Goal: Information Seeking & Learning: Learn about a topic

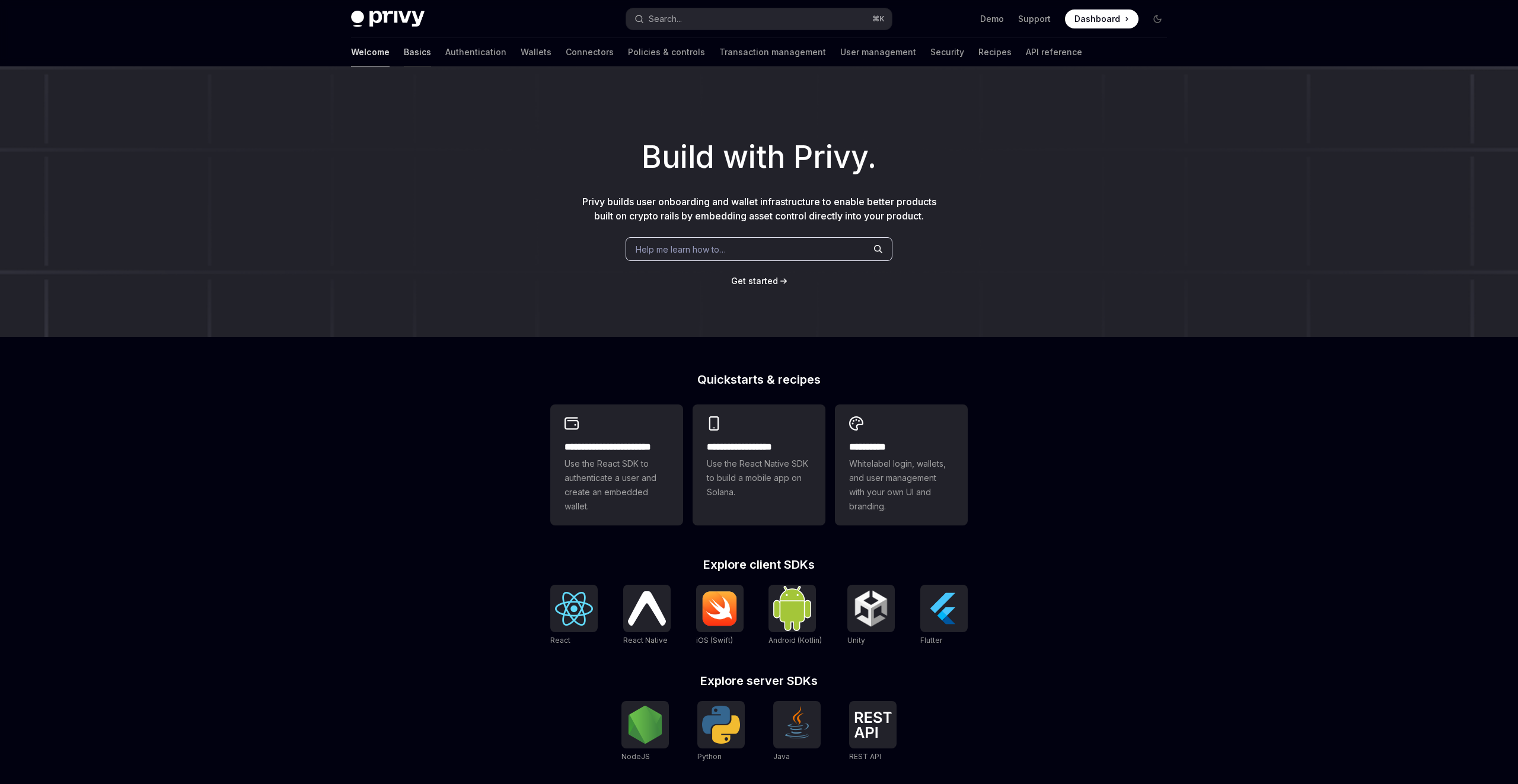
click at [404, 52] on link "Basics" at bounding box center [417, 52] width 27 height 28
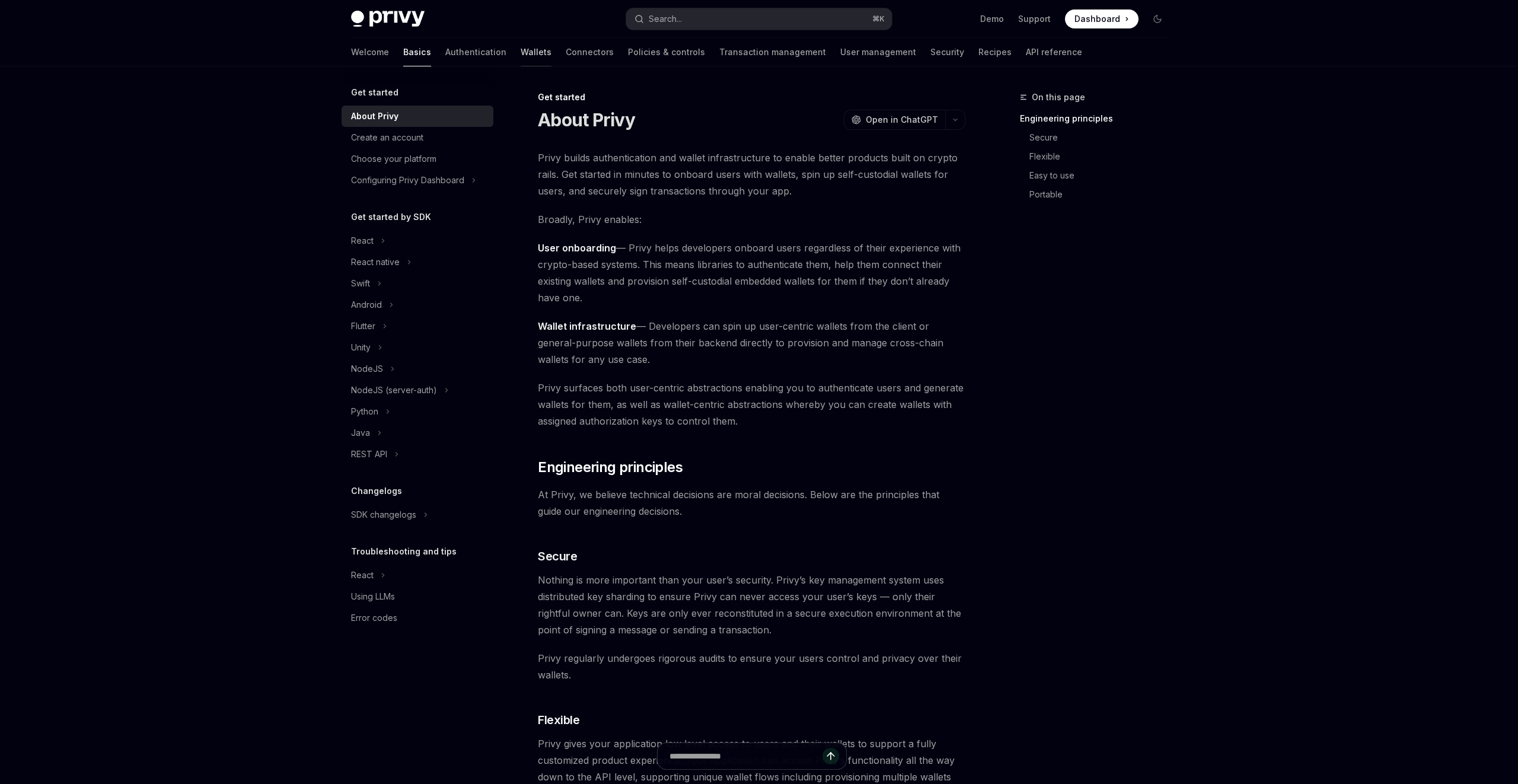
click at [521, 55] on link "Wallets" at bounding box center [536, 52] width 31 height 28
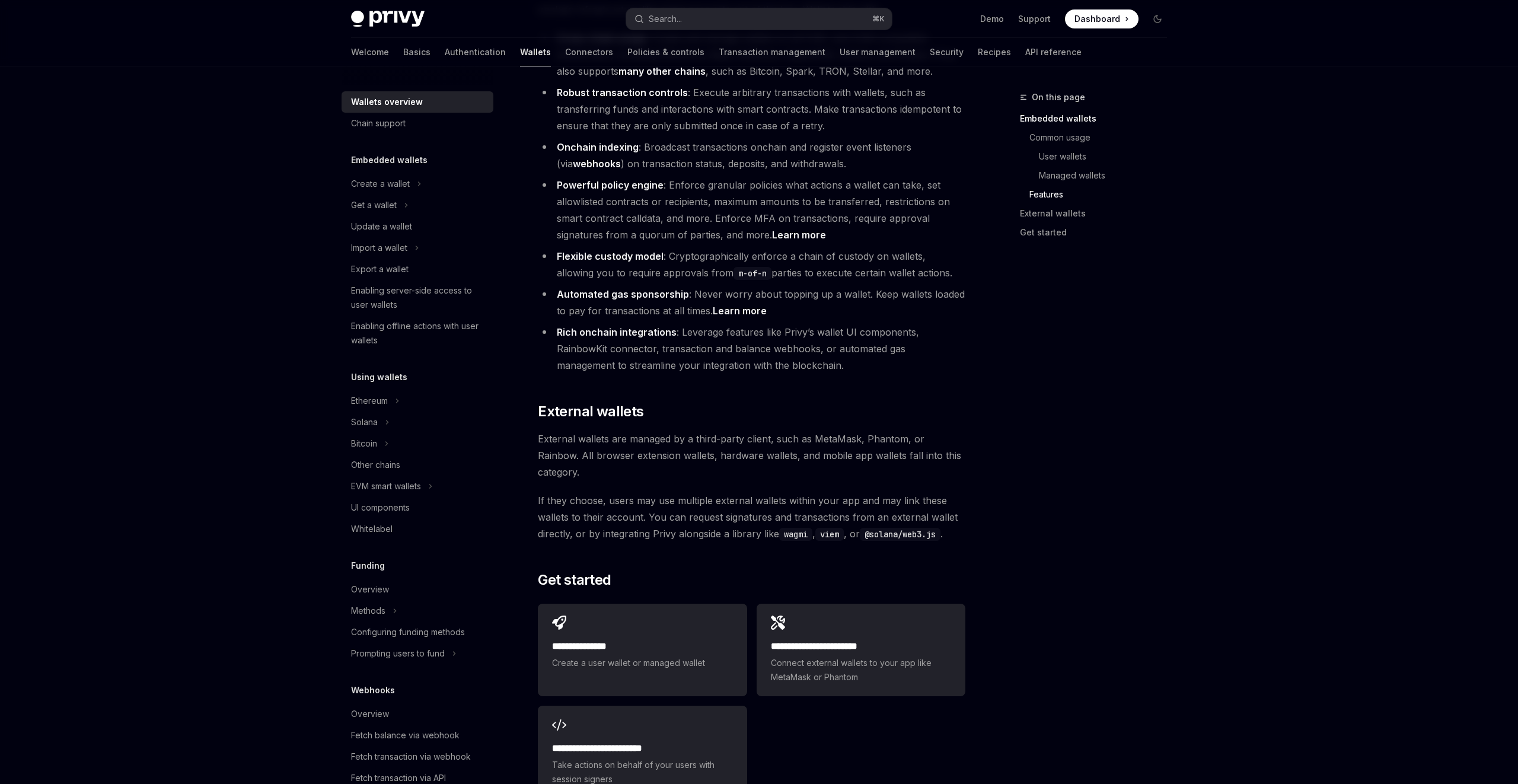
scroll to position [1593, 0]
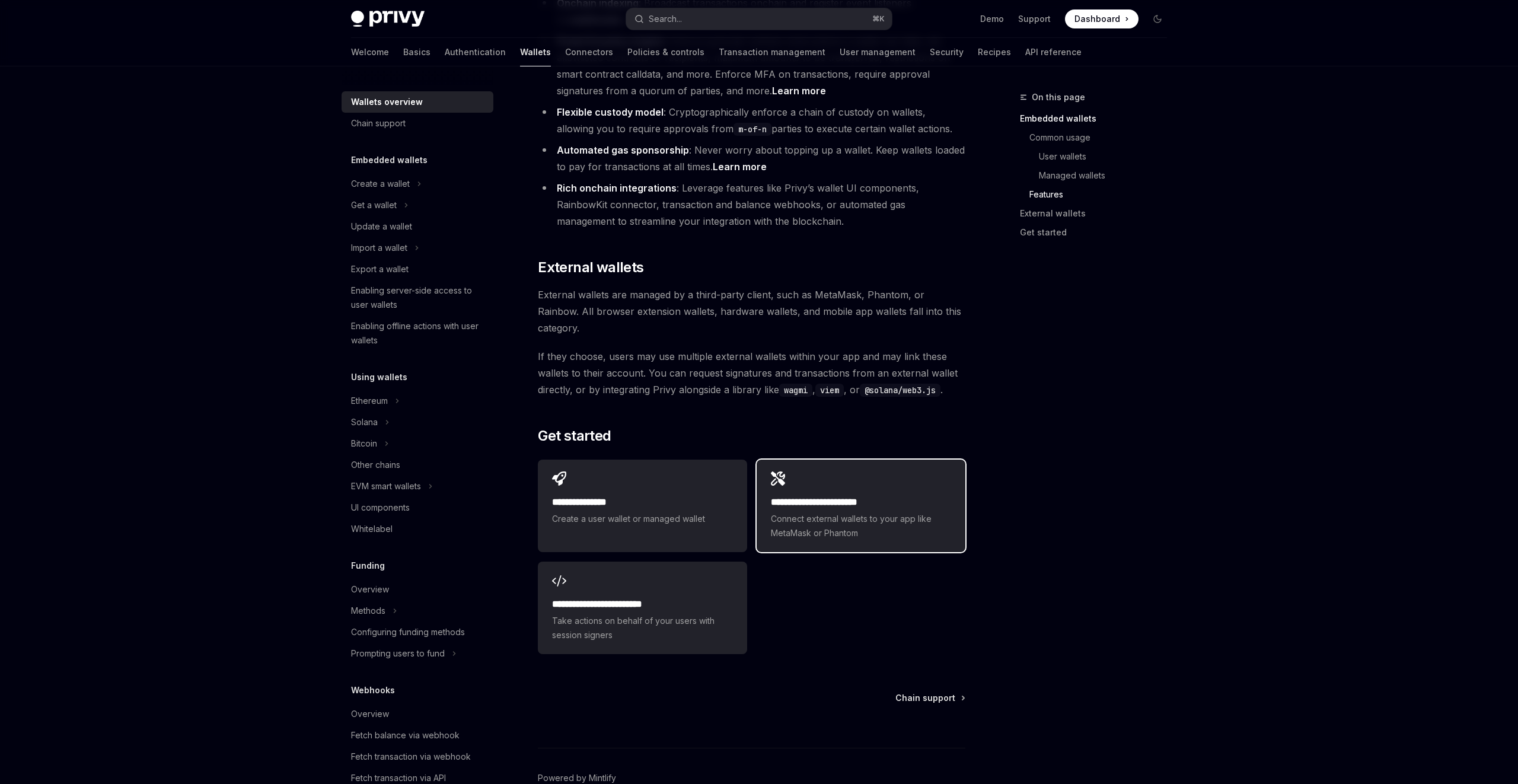
click at [825, 495] on h2 "**********" at bounding box center [861, 502] width 181 height 14
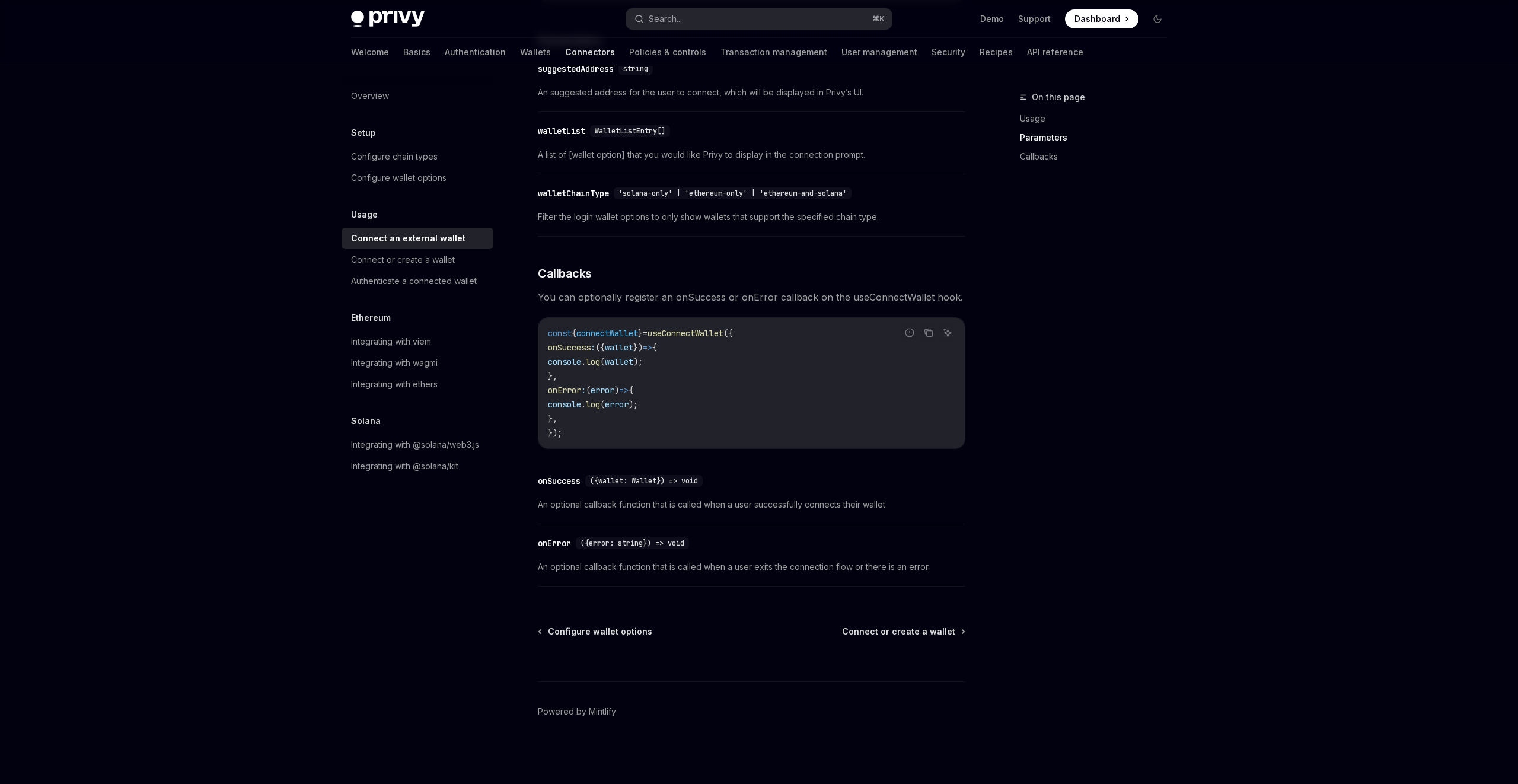
scroll to position [514, 0]
click at [917, 629] on div "Usage Connect an external wallet OpenAI Open in ChatGPT OpenAI Open in ChatGPT …" at bounding box center [640, 180] width 655 height 1208
click at [909, 638] on span "Connect or create a wallet" at bounding box center [899, 631] width 114 height 11
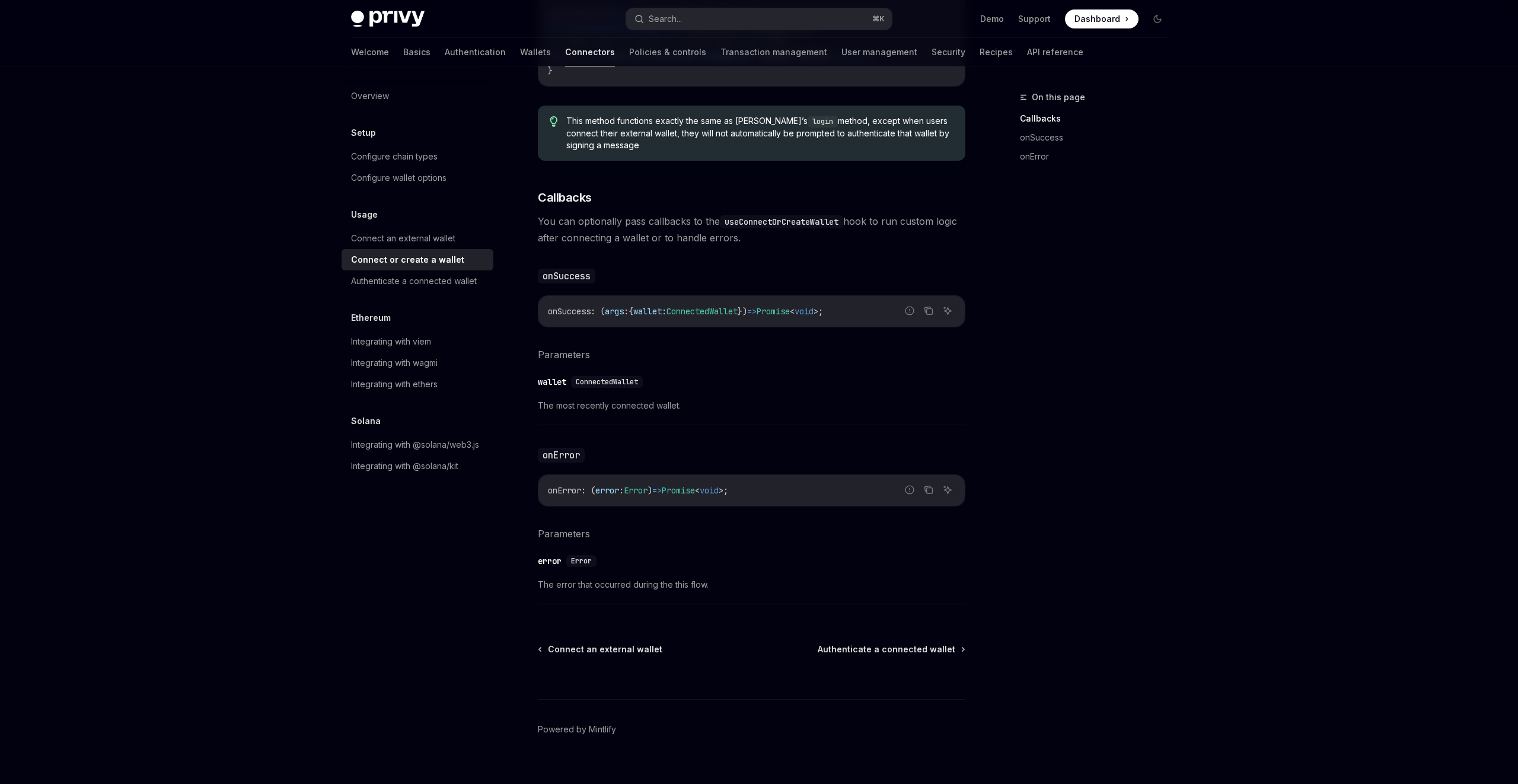
scroll to position [544, 0]
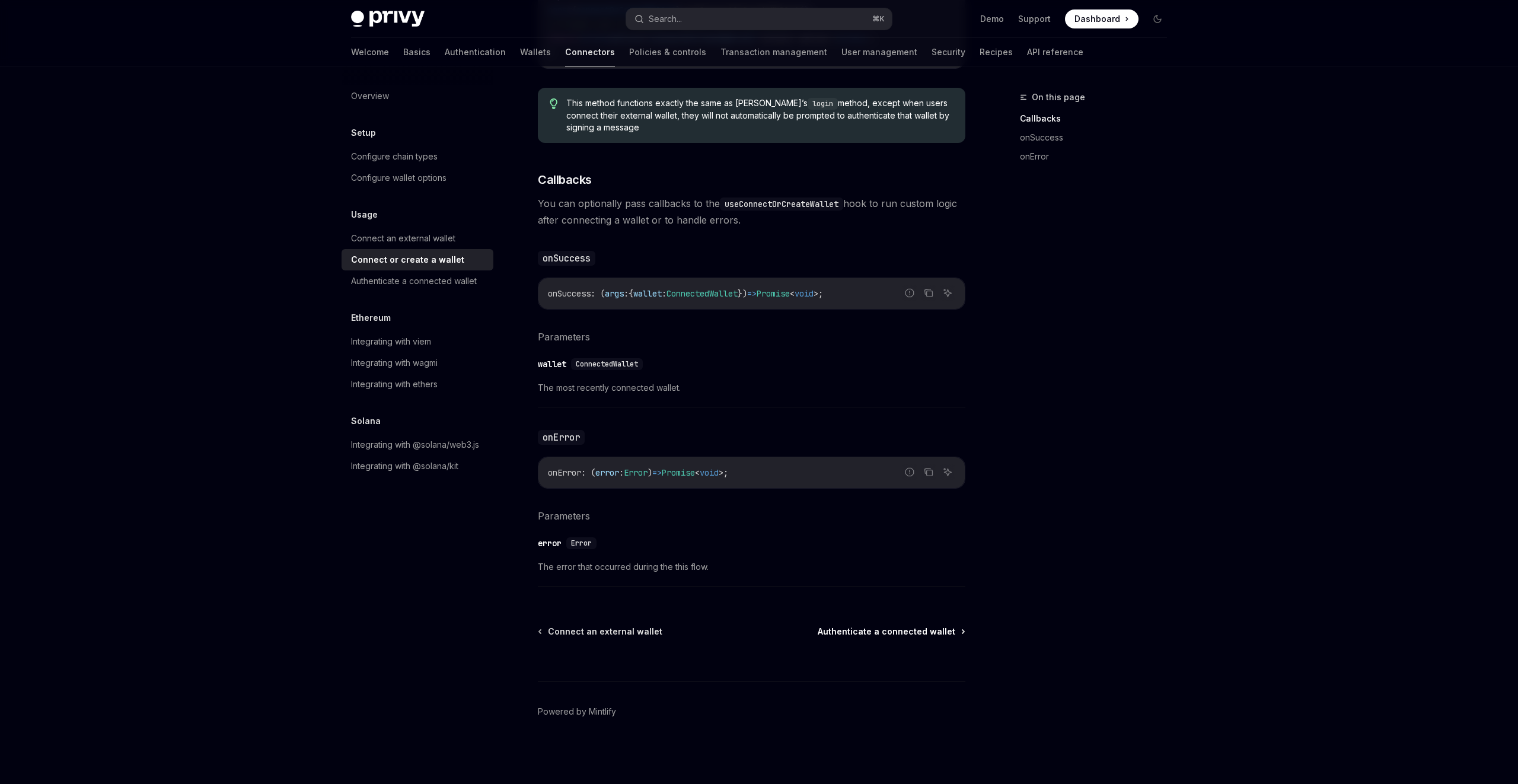
click at [899, 631] on span "Authenticate a connected wallet" at bounding box center [886, 631] width 137 height 11
type textarea "*"
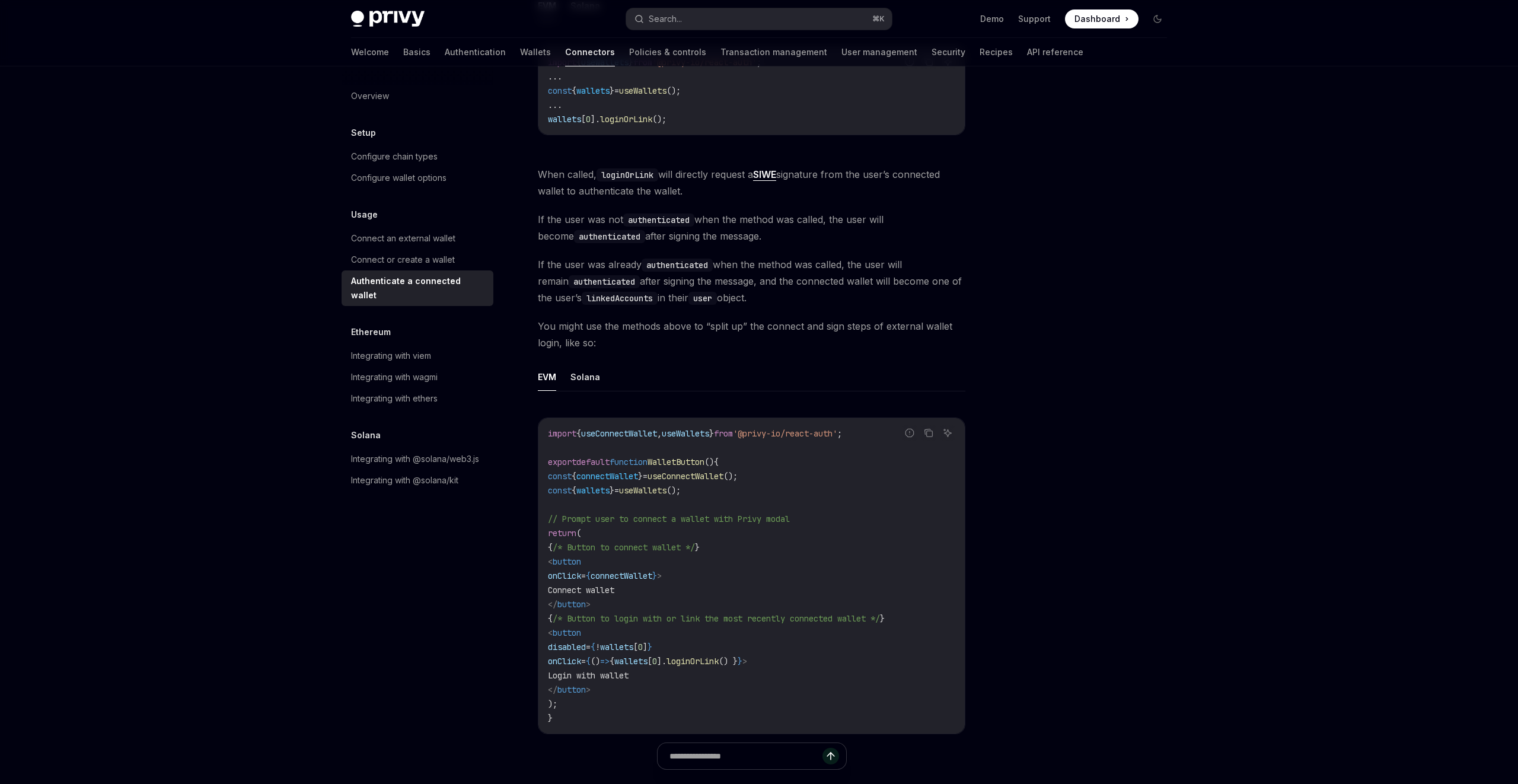
scroll to position [326, 0]
click at [1063, 516] on div at bounding box center [1086, 437] width 181 height 694
click at [1137, 546] on div at bounding box center [1086, 437] width 181 height 694
click at [1304, 281] on div "Privy Docs home page Search... ⌘ K Demo Support Dashboard Dashboard Search... N…" at bounding box center [759, 308] width 1518 height 1268
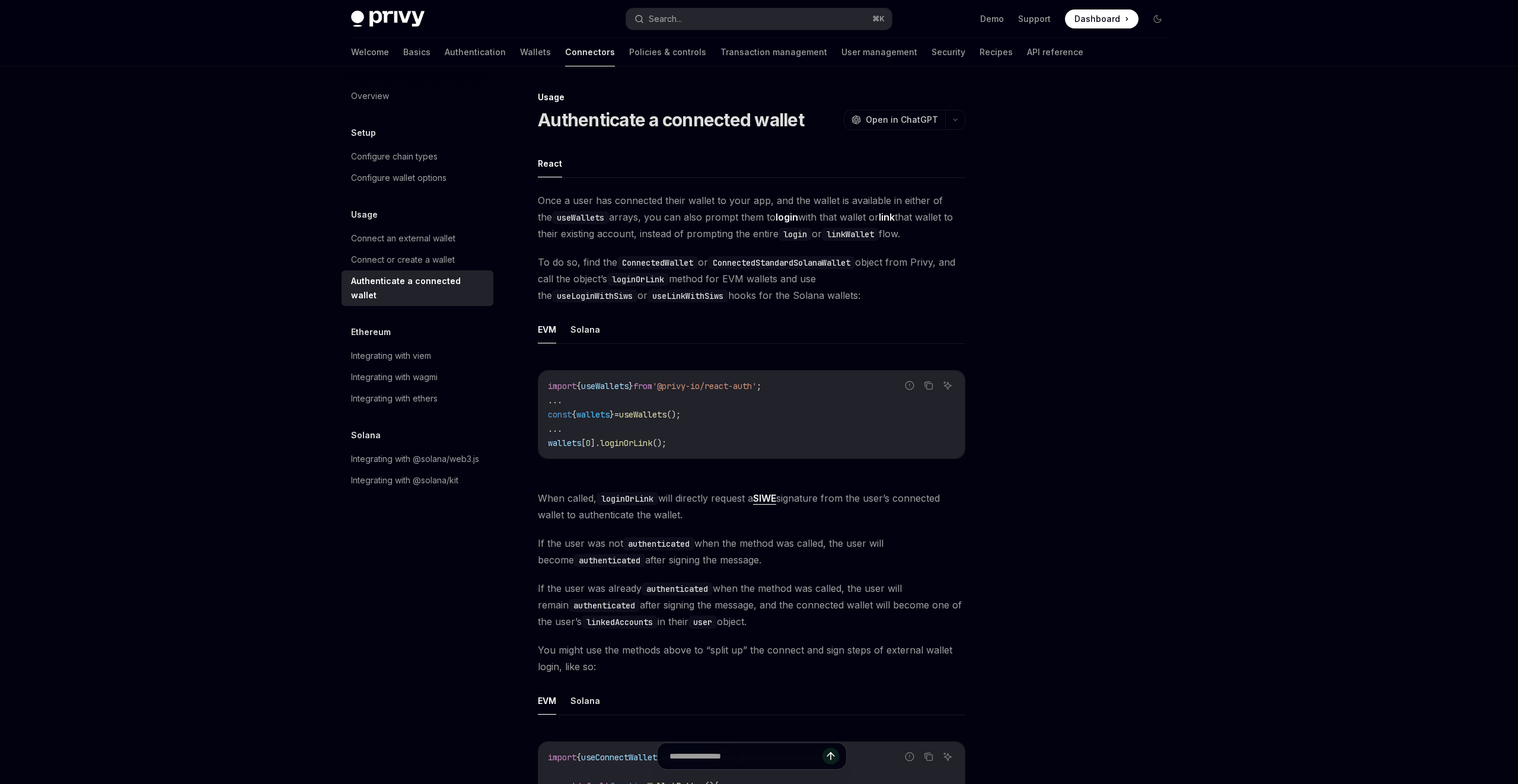
scroll to position [326, 0]
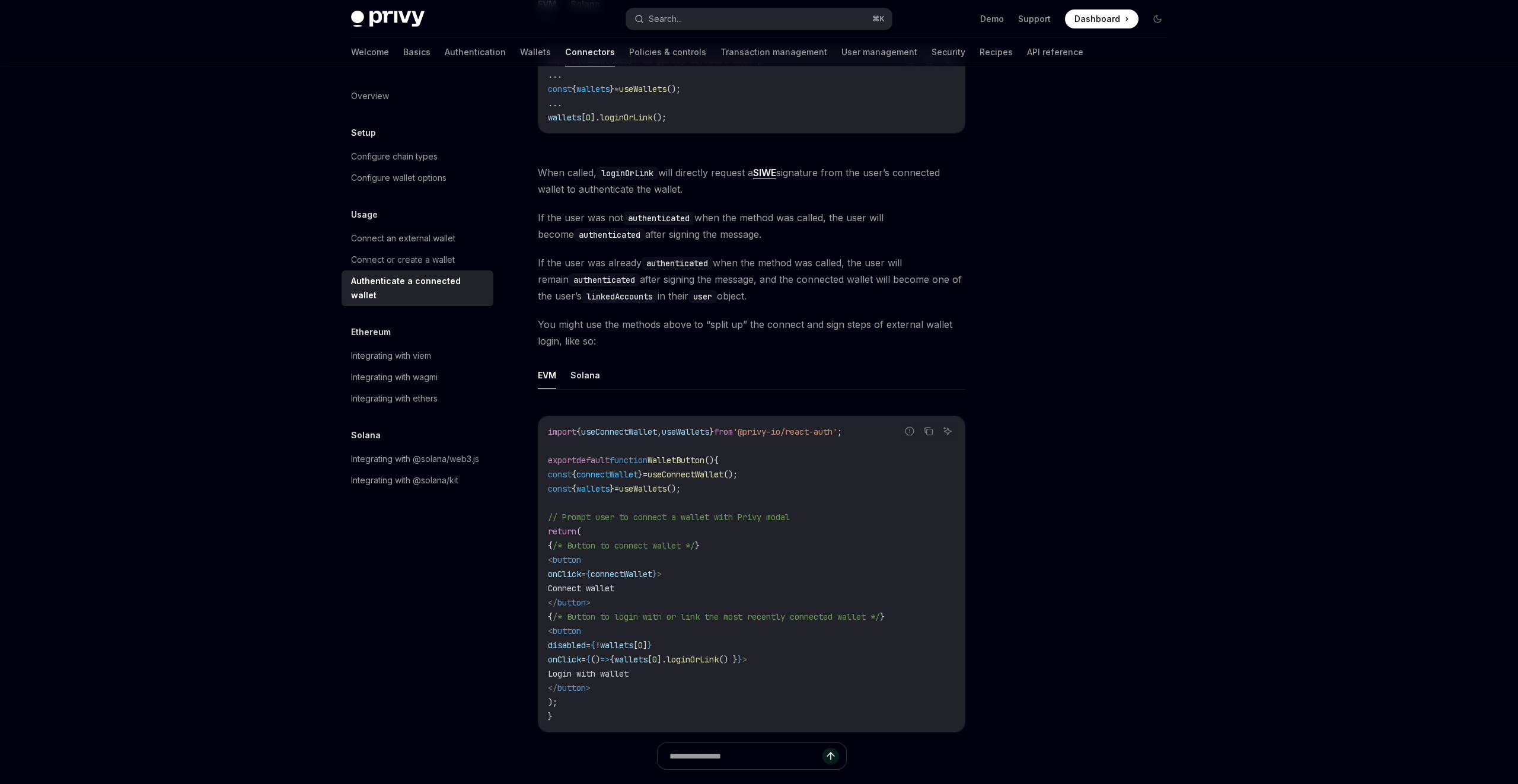
click at [1141, 236] on div at bounding box center [1086, 437] width 181 height 694
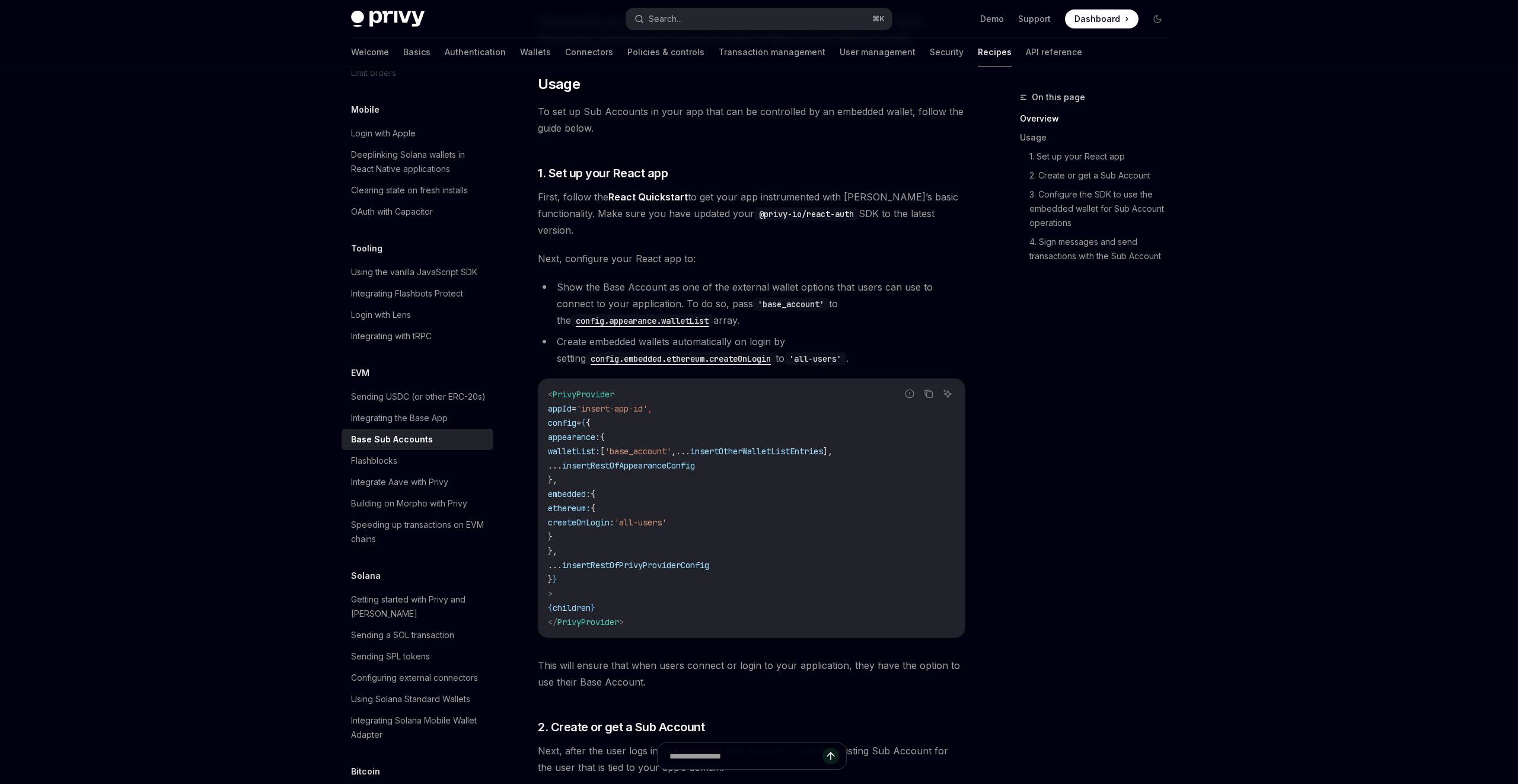
scroll to position [517, 0]
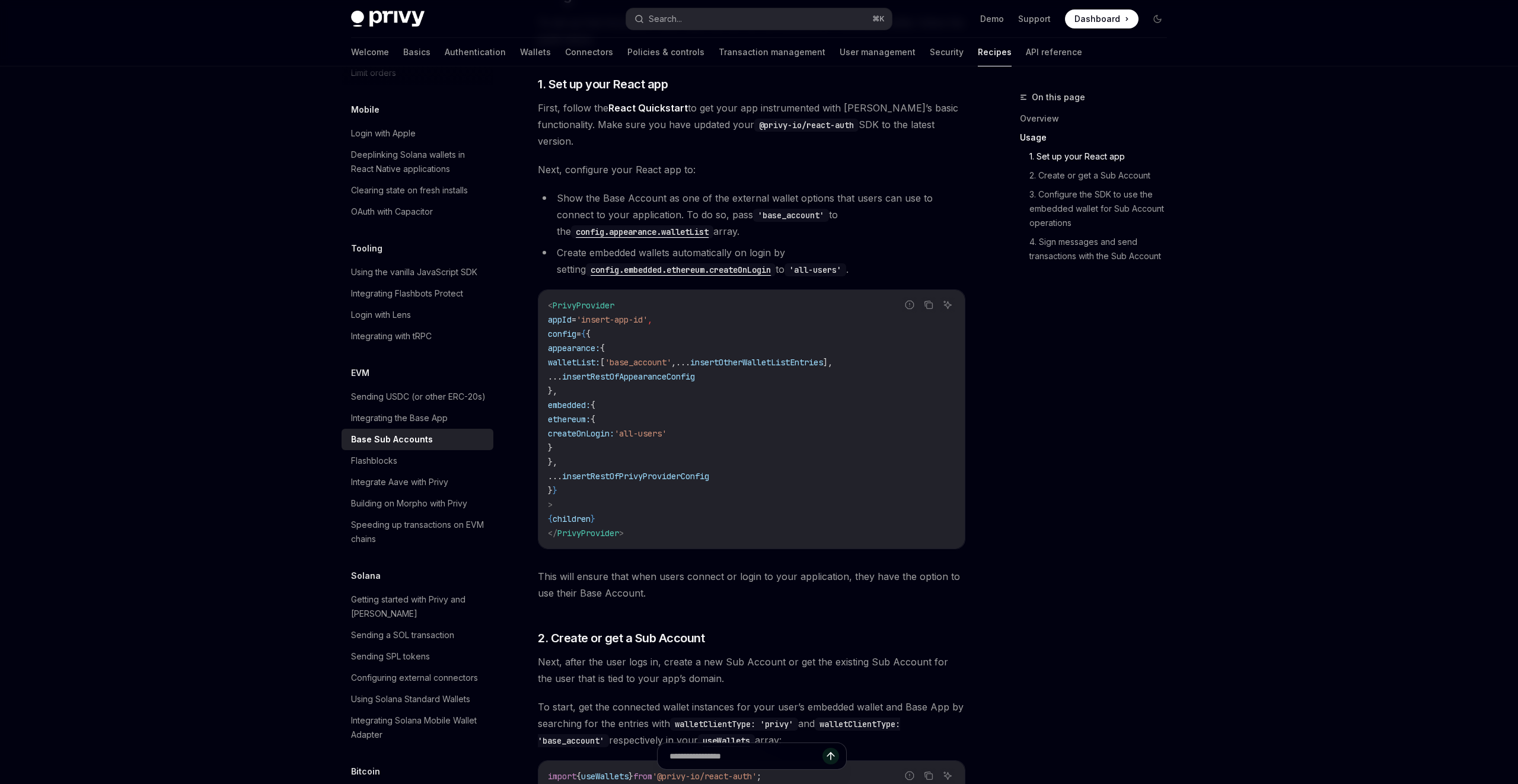
click at [678, 189] on li "Show the Base Account as one of the external wallet options that users can use …" at bounding box center [752, 214] width 427 height 50
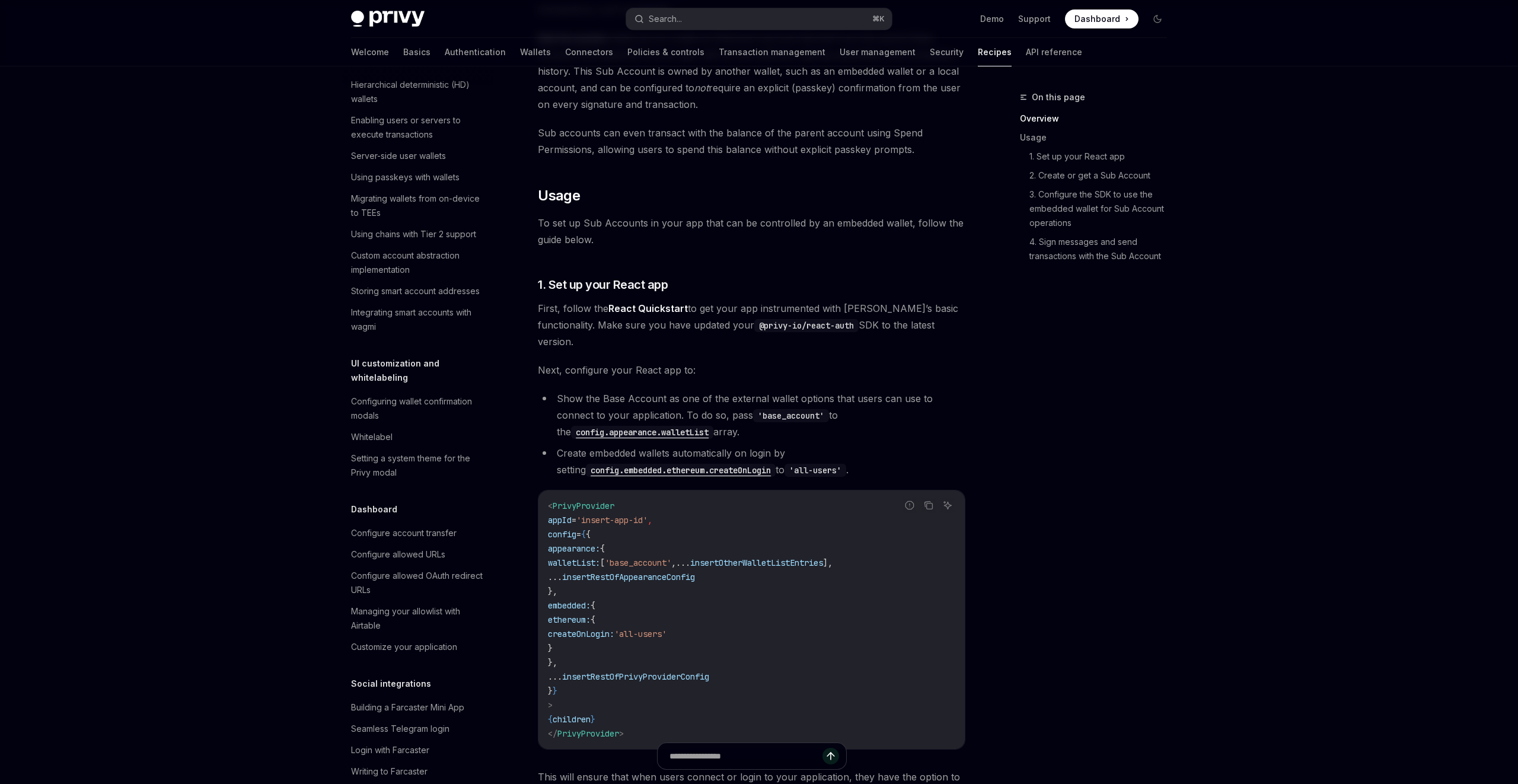
scroll to position [323, 0]
click at [715, 21] on button "Search... ⌘ K" at bounding box center [759, 18] width 266 height 21
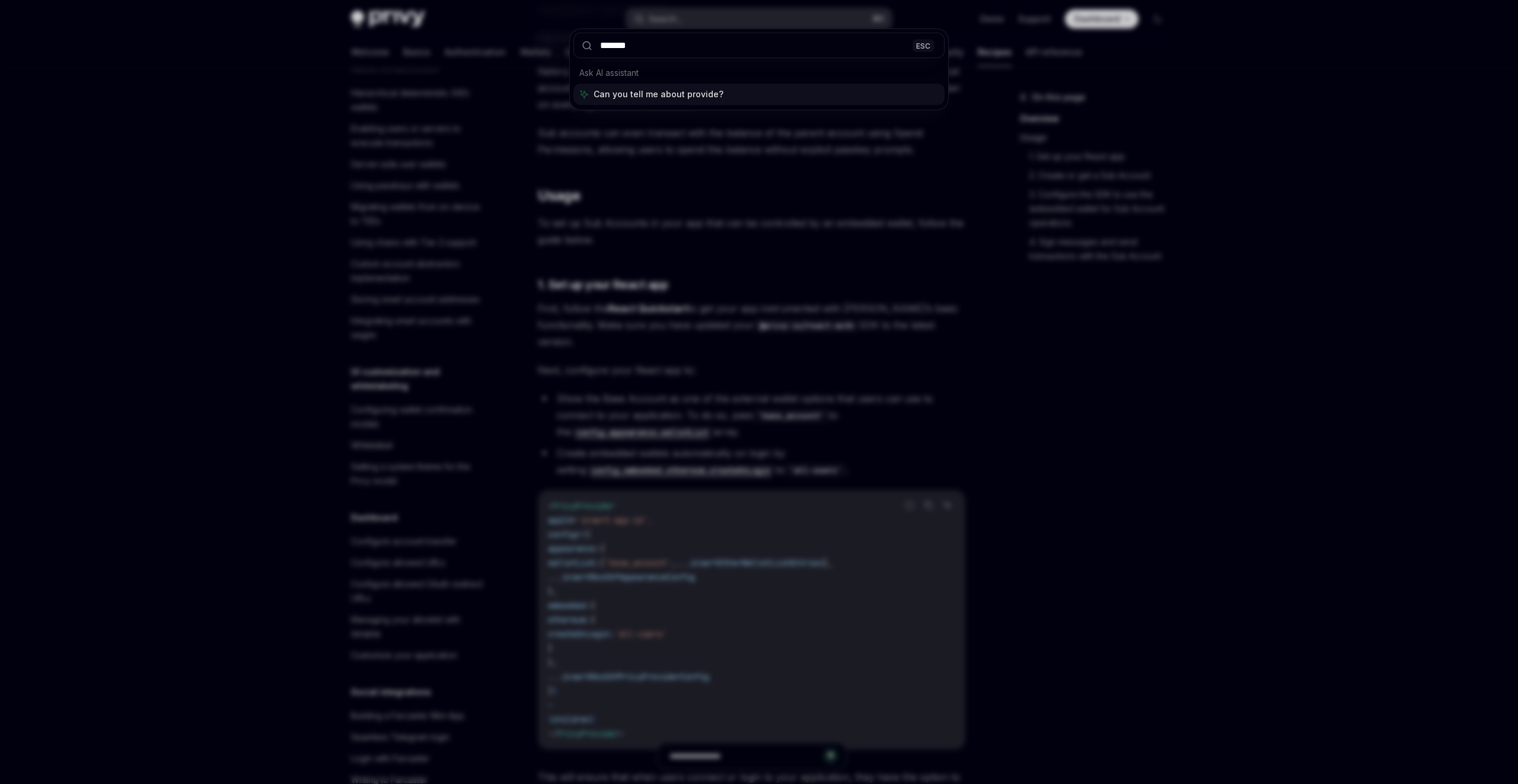
type input "********"
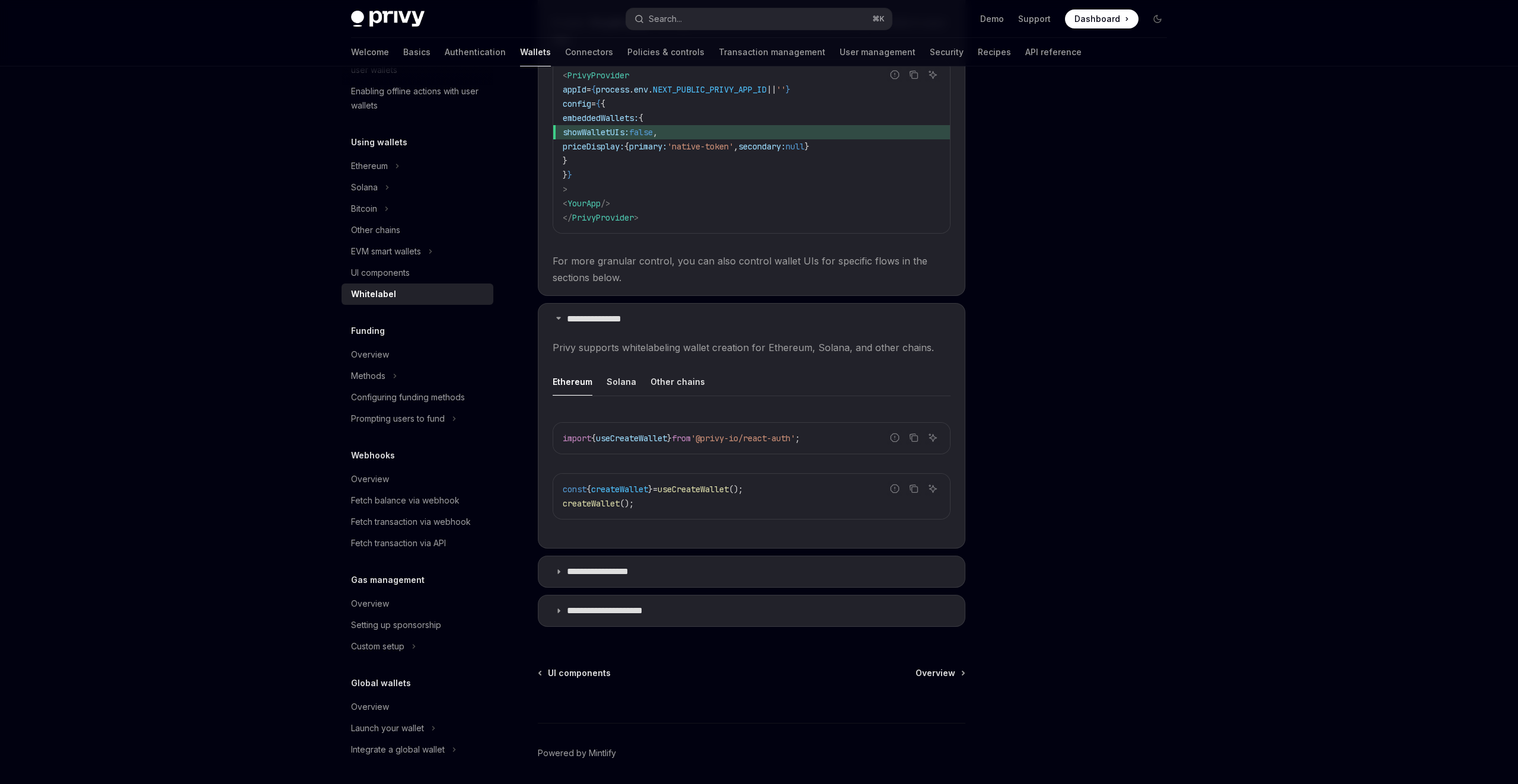
scroll to position [474, 0]
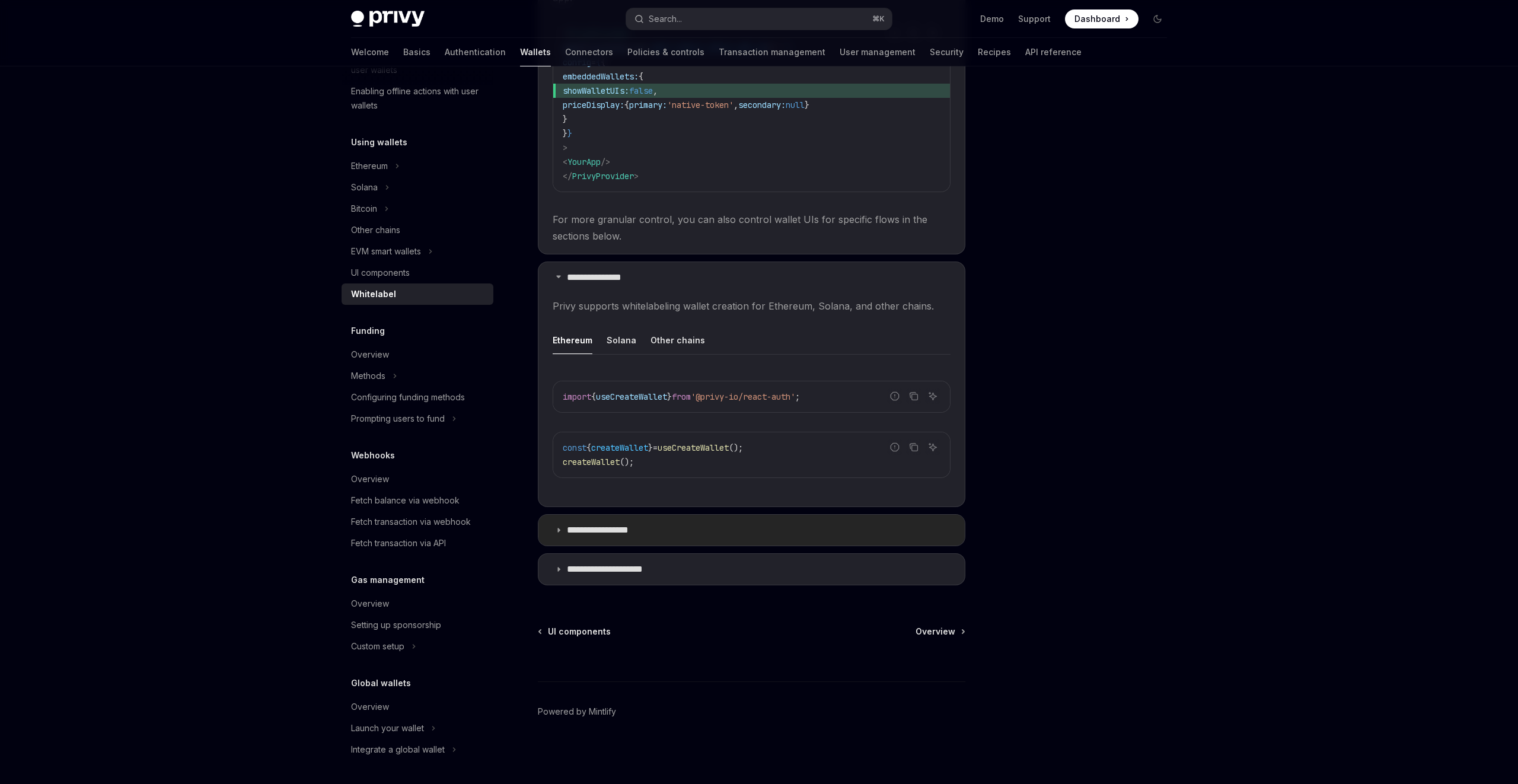
click at [658, 527] on summary "**********" at bounding box center [752, 529] width 426 height 31
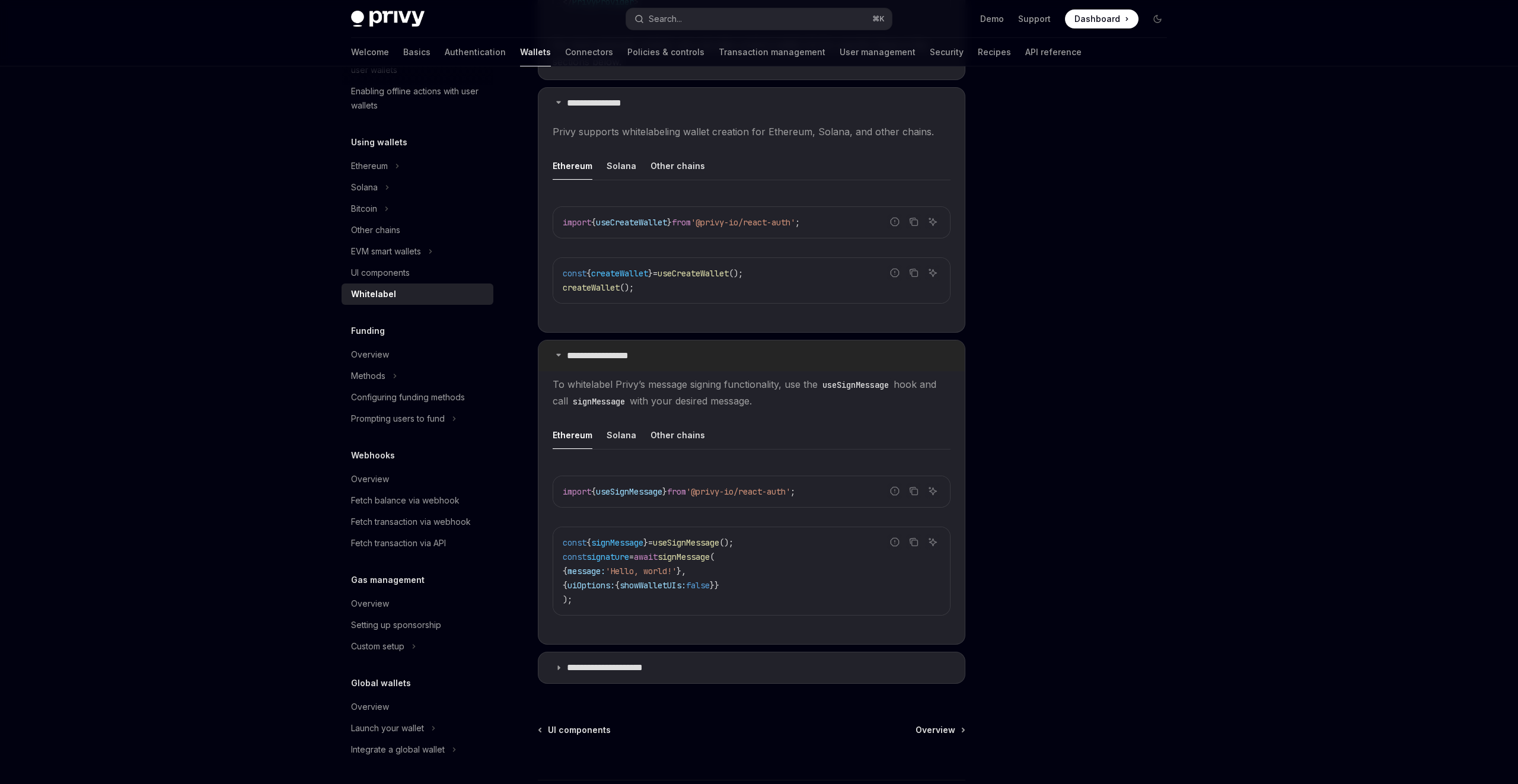
scroll to position [651, 0]
click at [649, 669] on p "**********" at bounding box center [617, 665] width 99 height 11
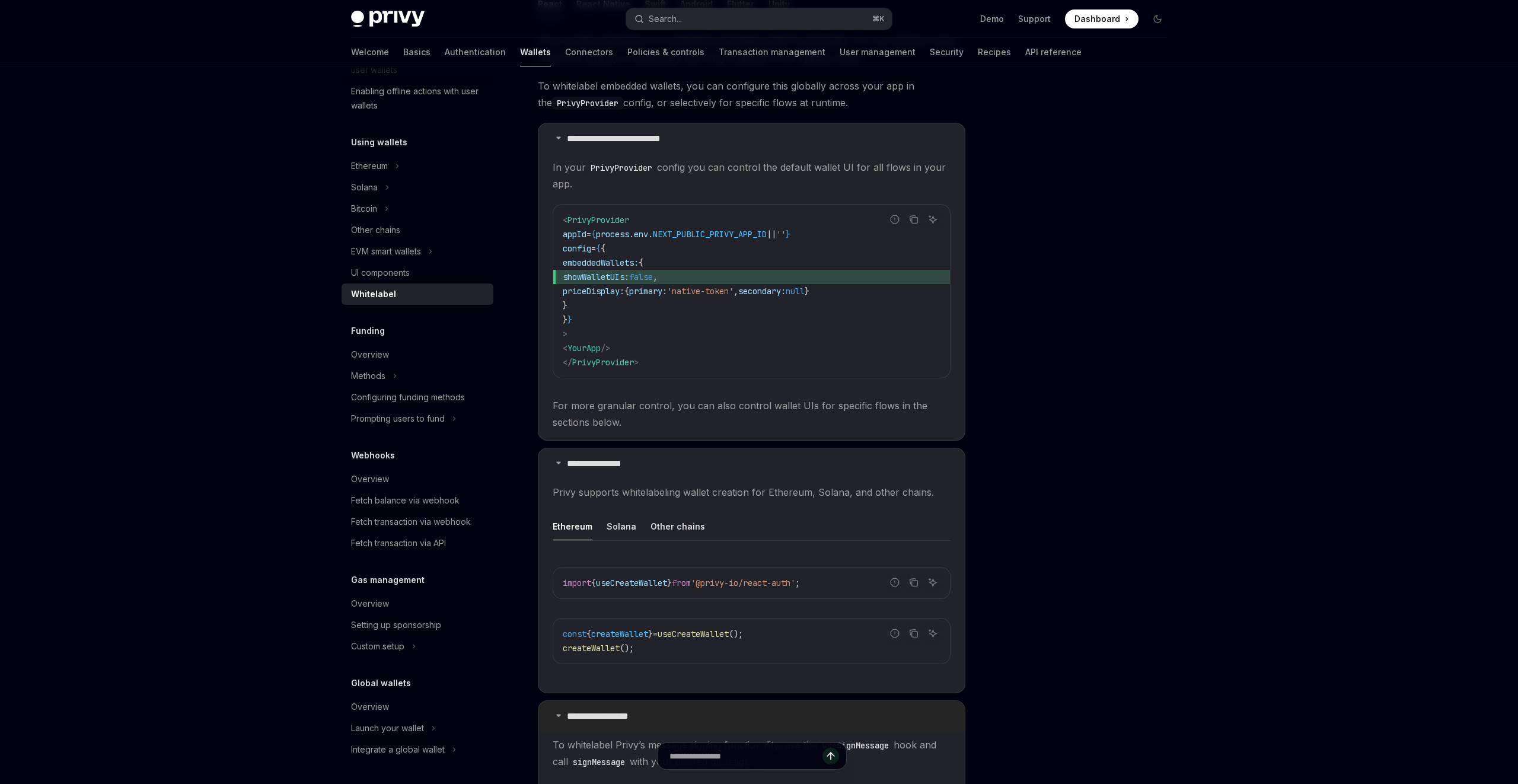
scroll to position [274, 0]
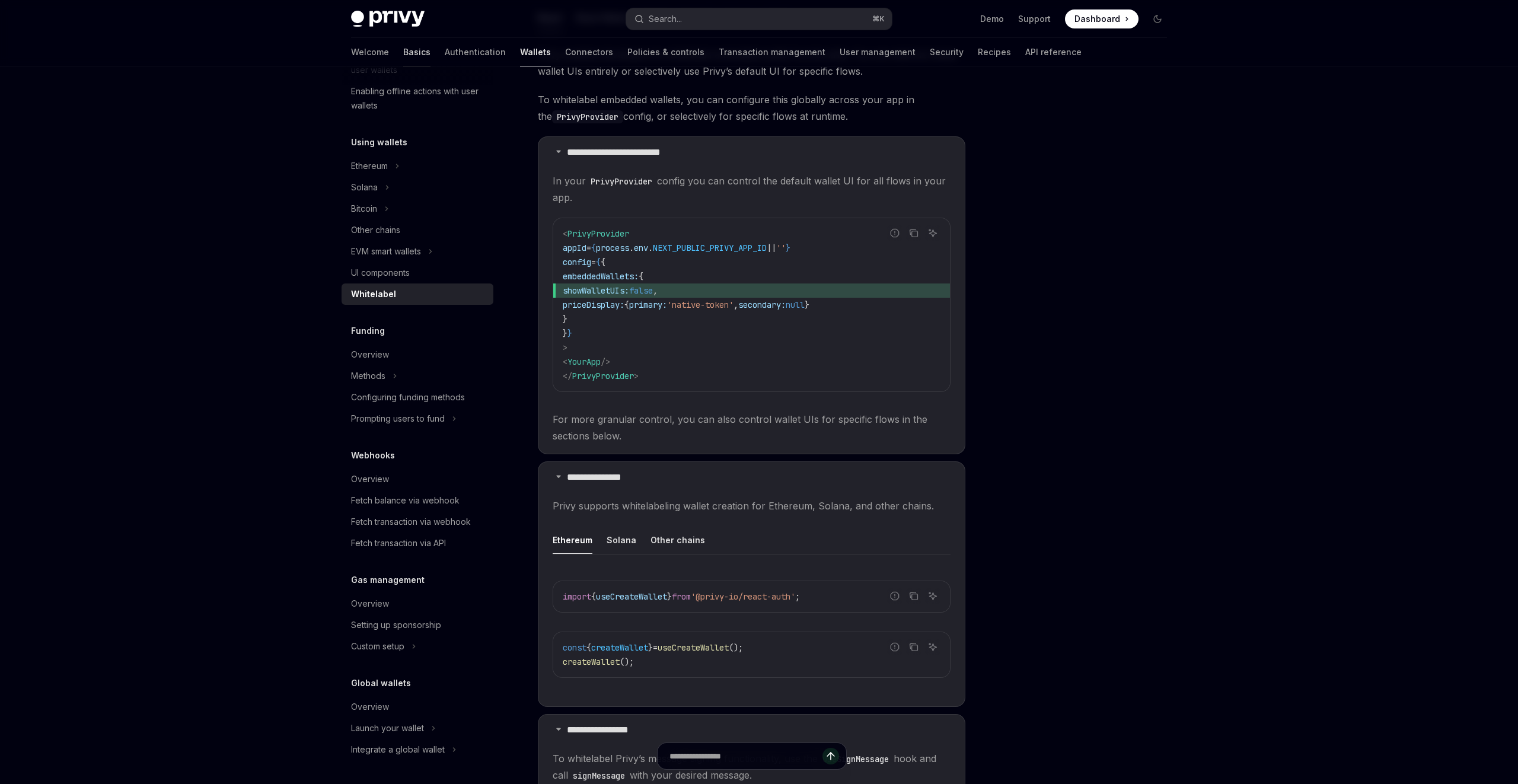
click at [404, 55] on link "Basics" at bounding box center [417, 52] width 27 height 28
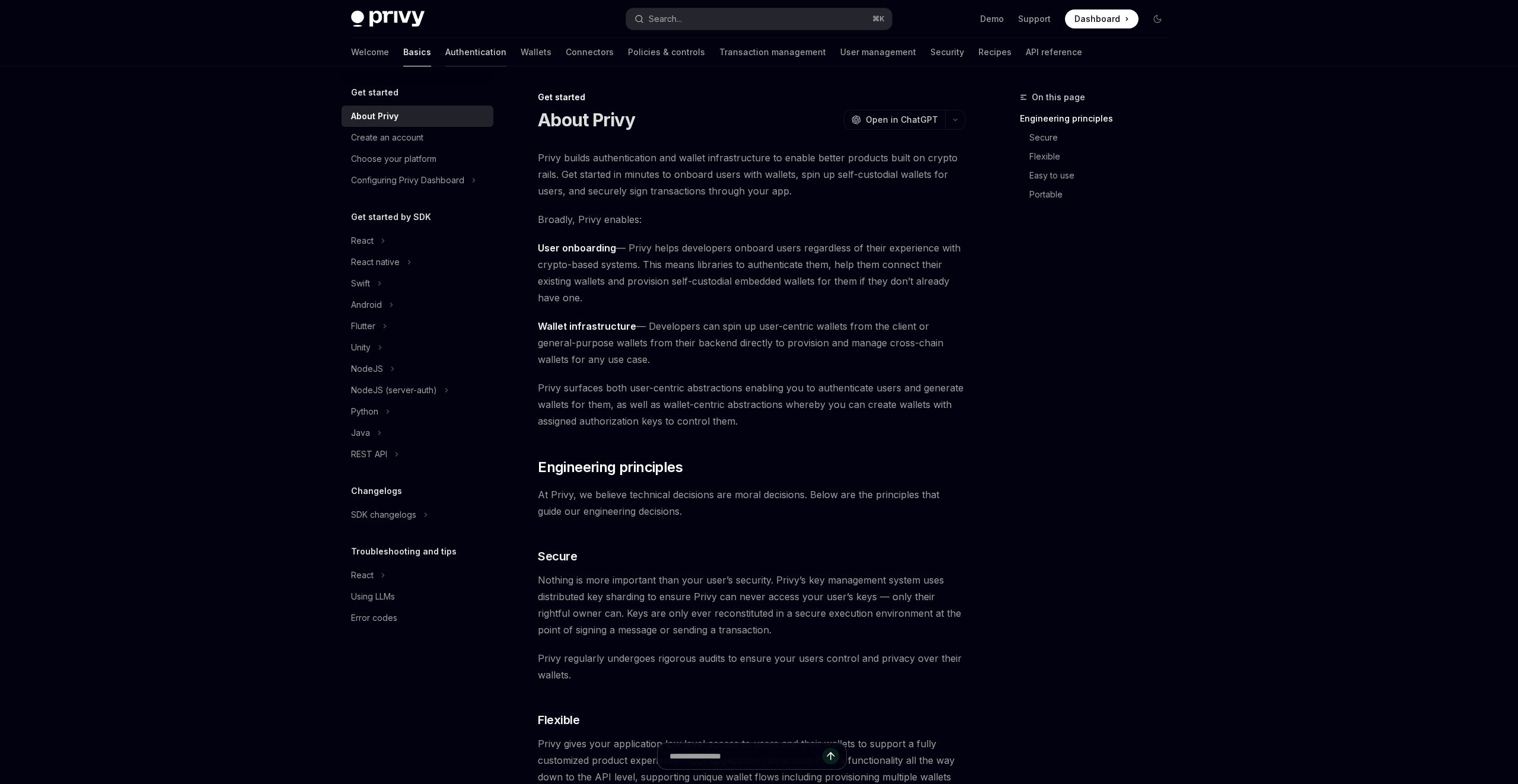
click at [446, 55] on link "Authentication" at bounding box center [476, 52] width 61 height 28
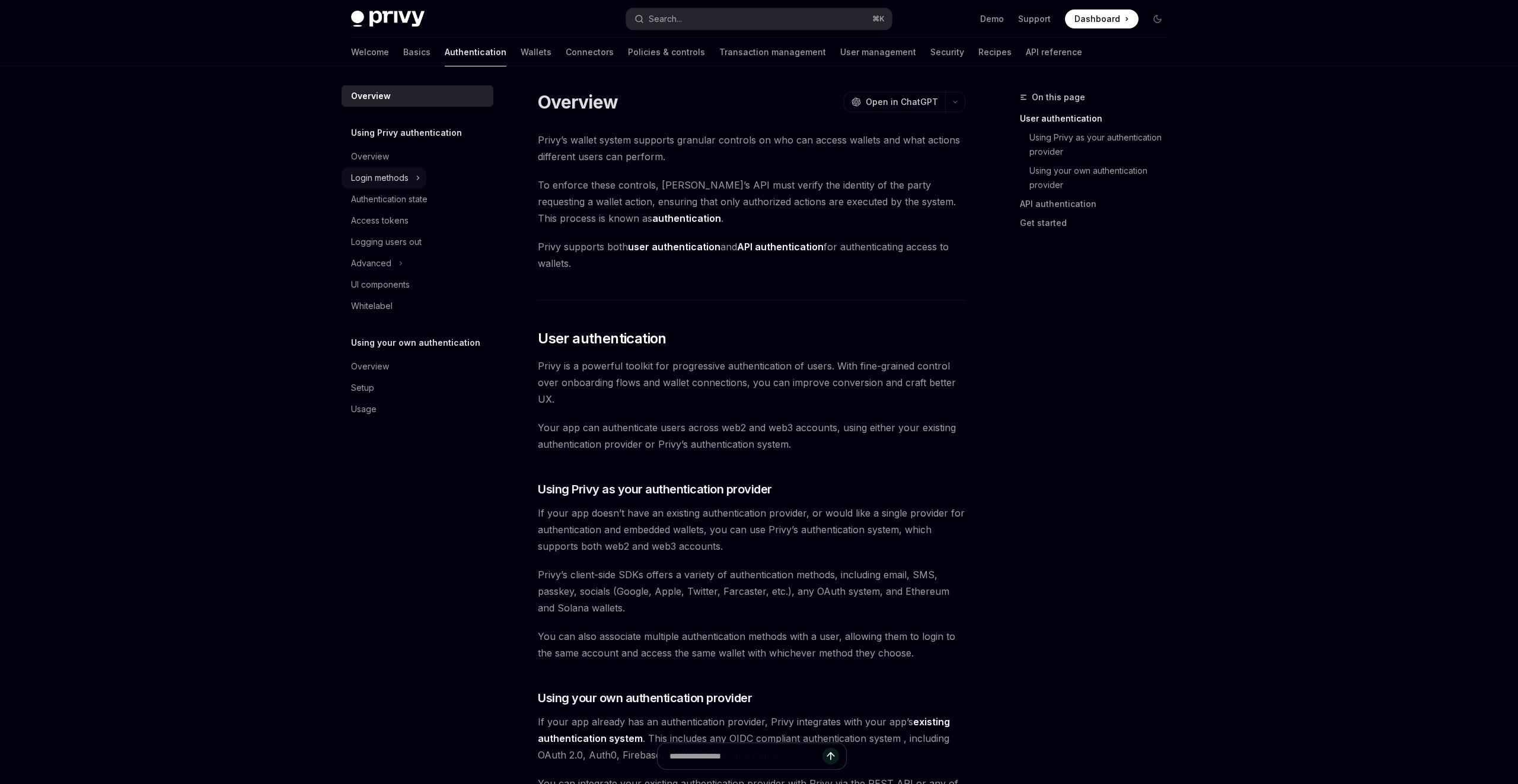
click at [395, 179] on div "Login methods" at bounding box center [380, 178] width 57 height 14
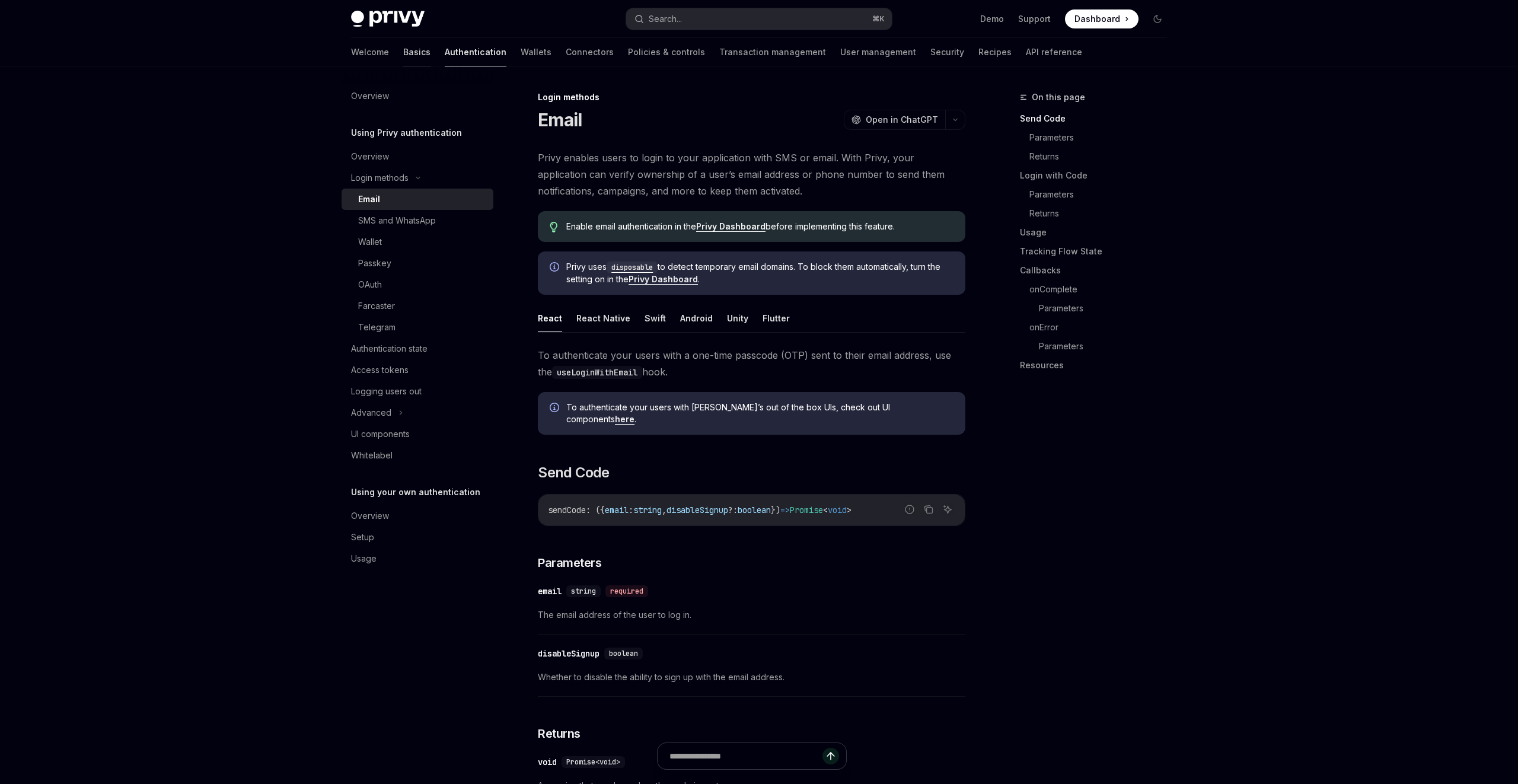
click at [404, 59] on link "Basics" at bounding box center [417, 52] width 27 height 28
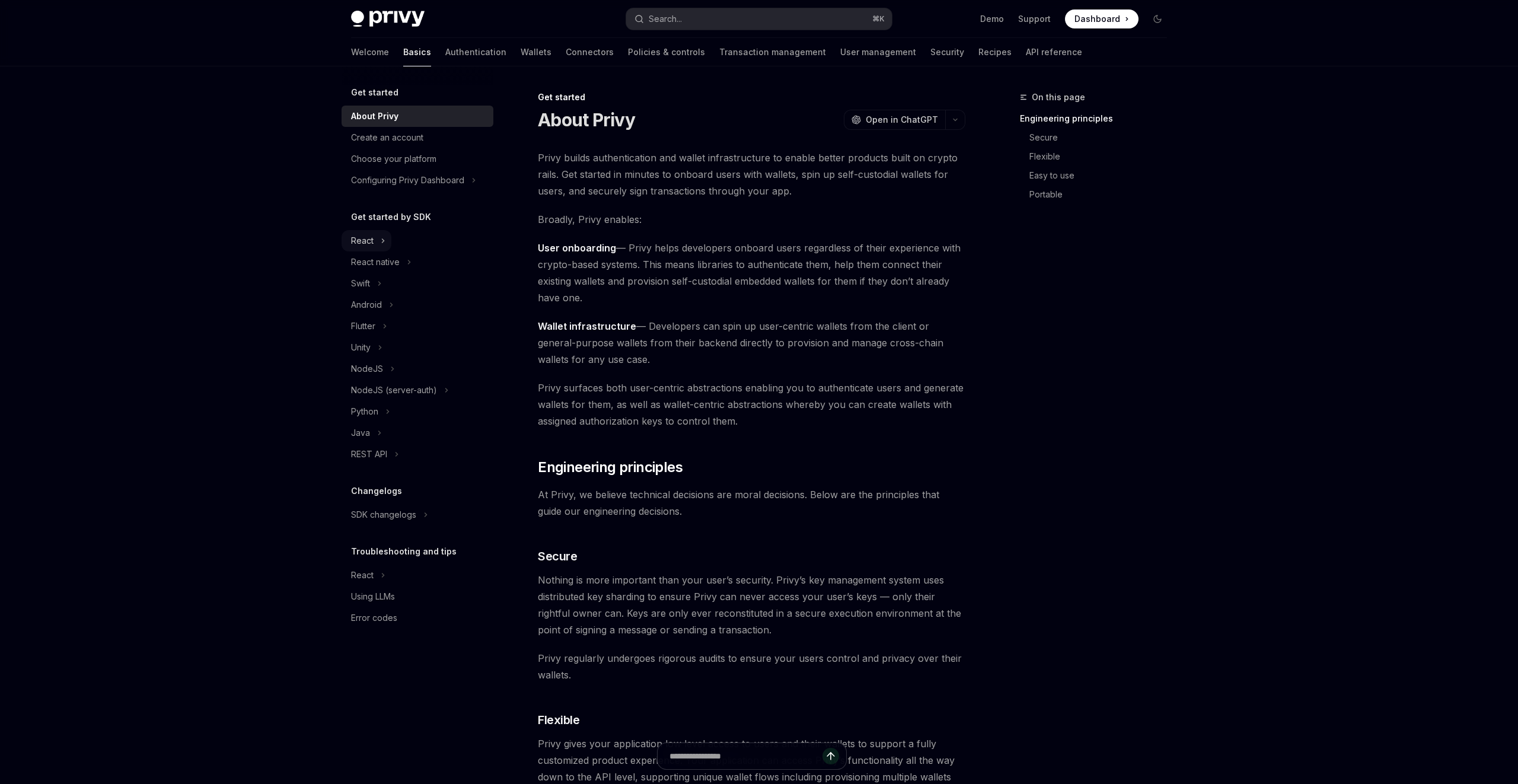
click at [380, 232] on button "React" at bounding box center [367, 240] width 50 height 21
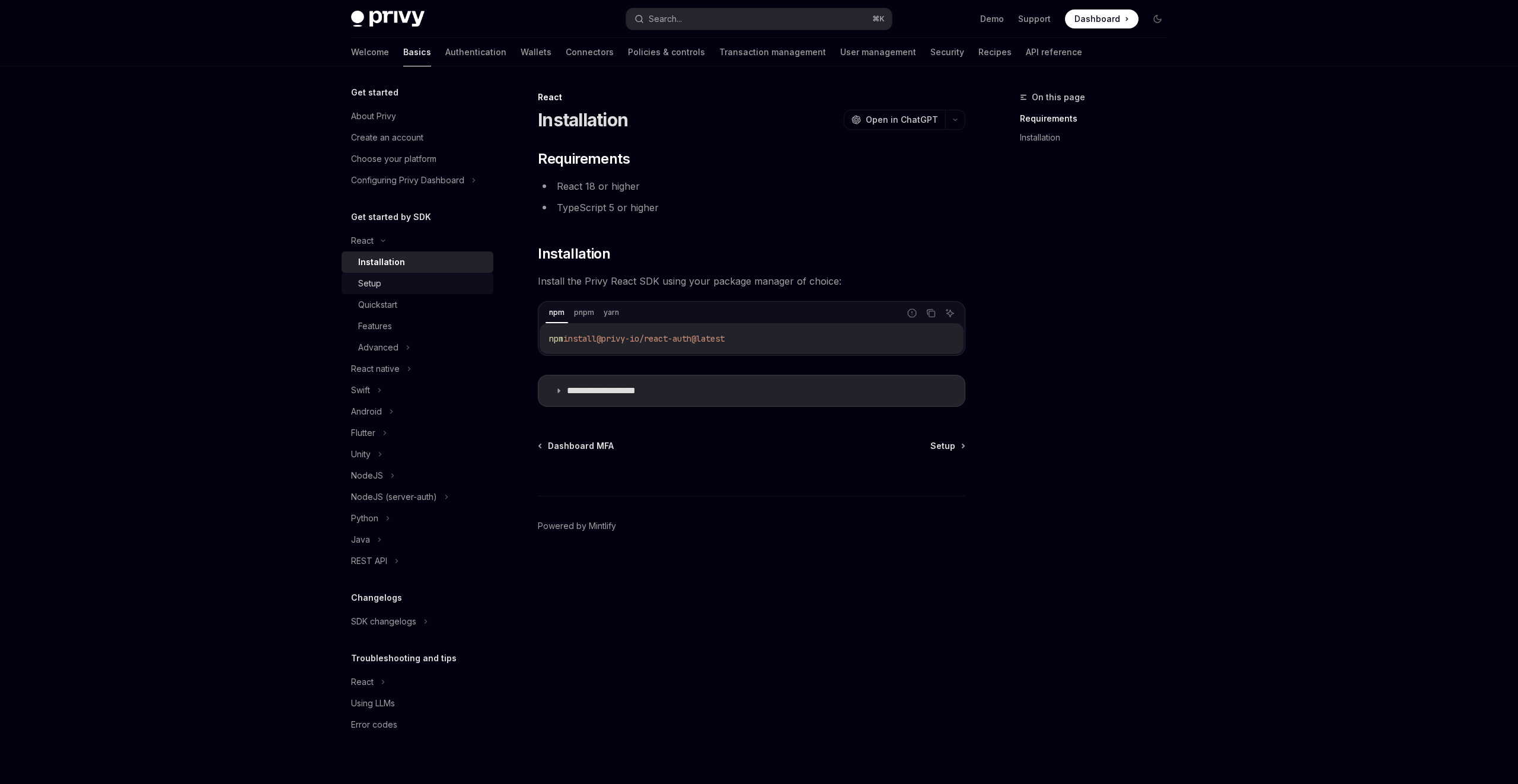
click at [398, 292] on link "Setup" at bounding box center [418, 284] width 152 height 21
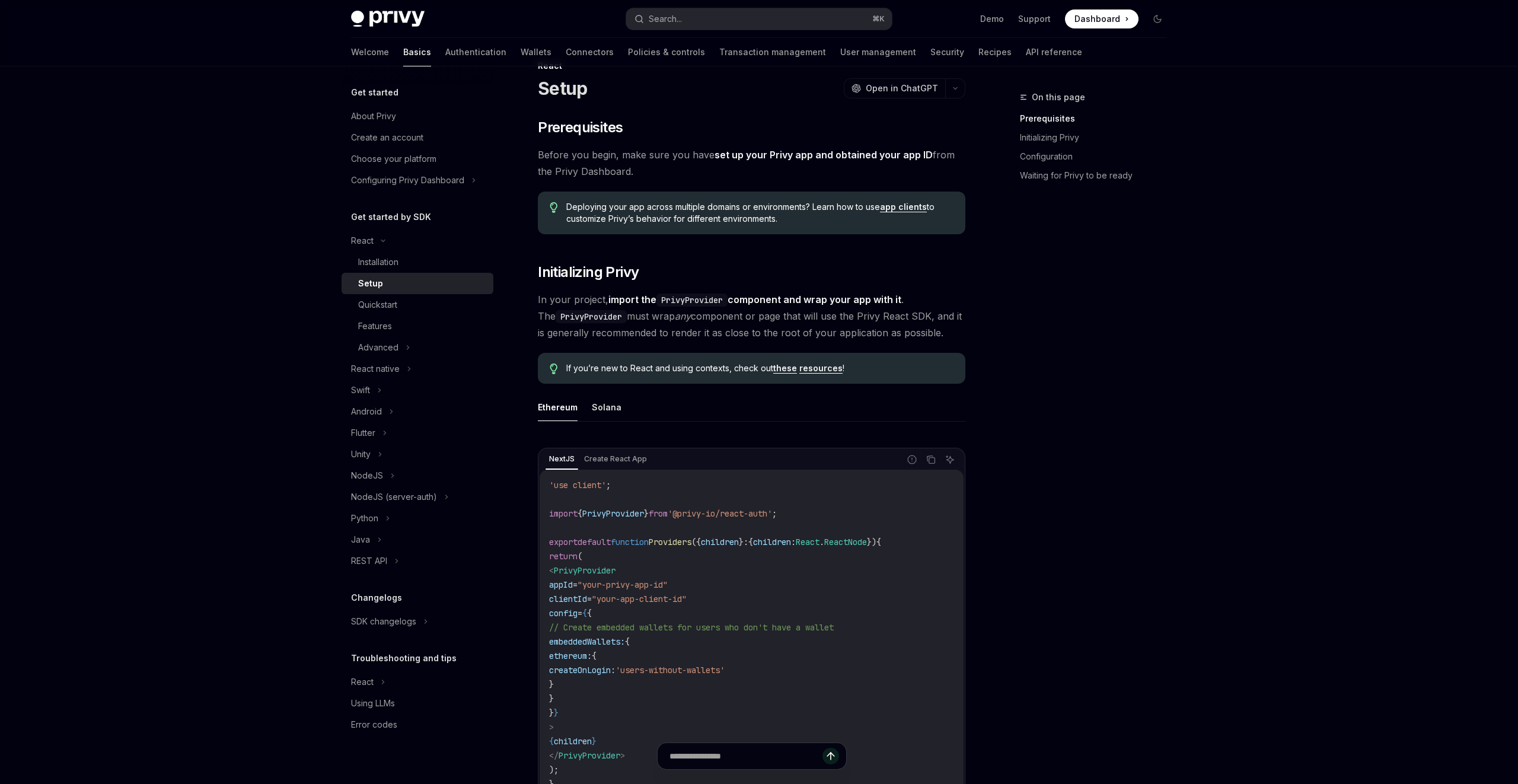
scroll to position [19, 0]
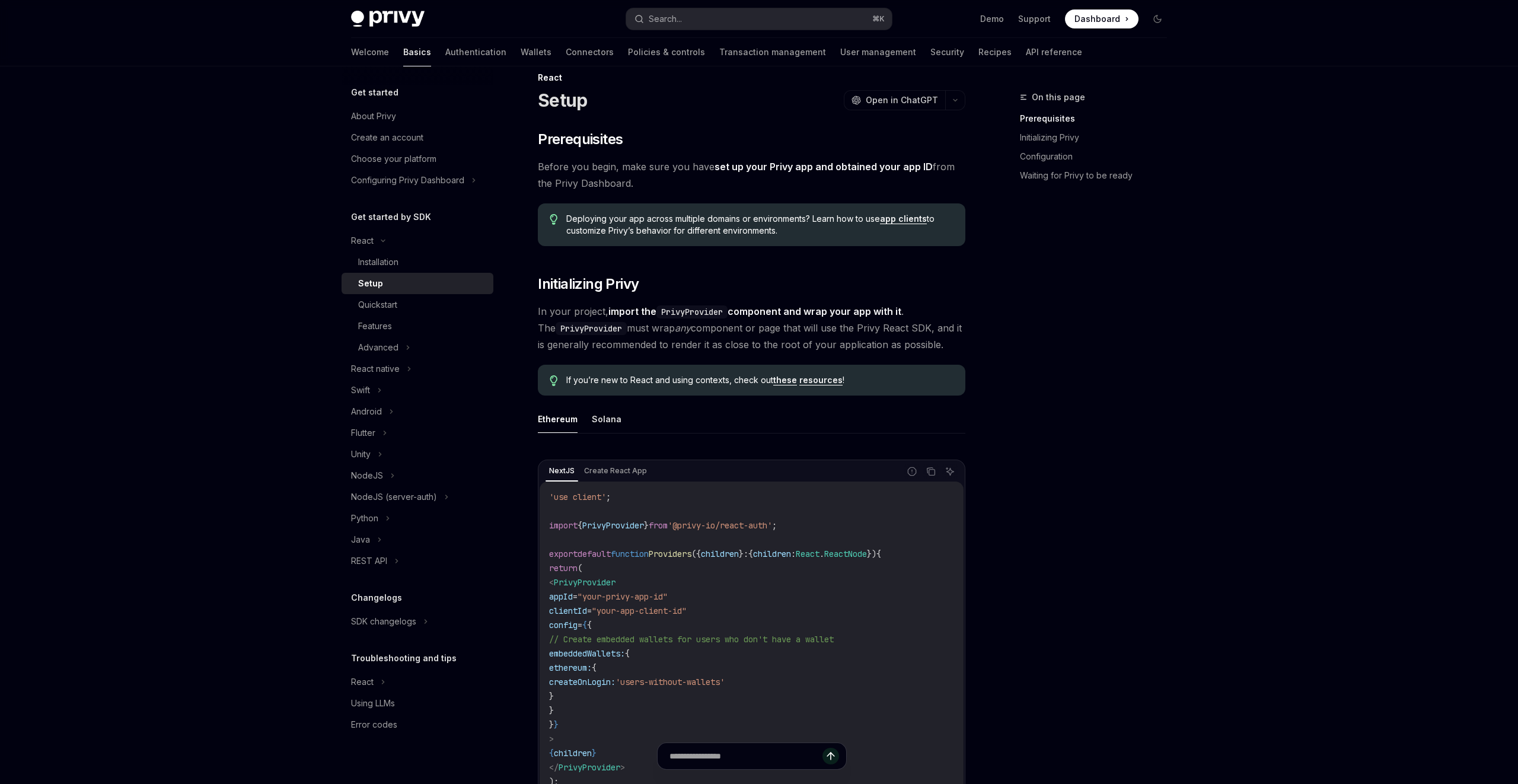
type textarea "*"
